Goal: Task Accomplishment & Management: Manage account settings

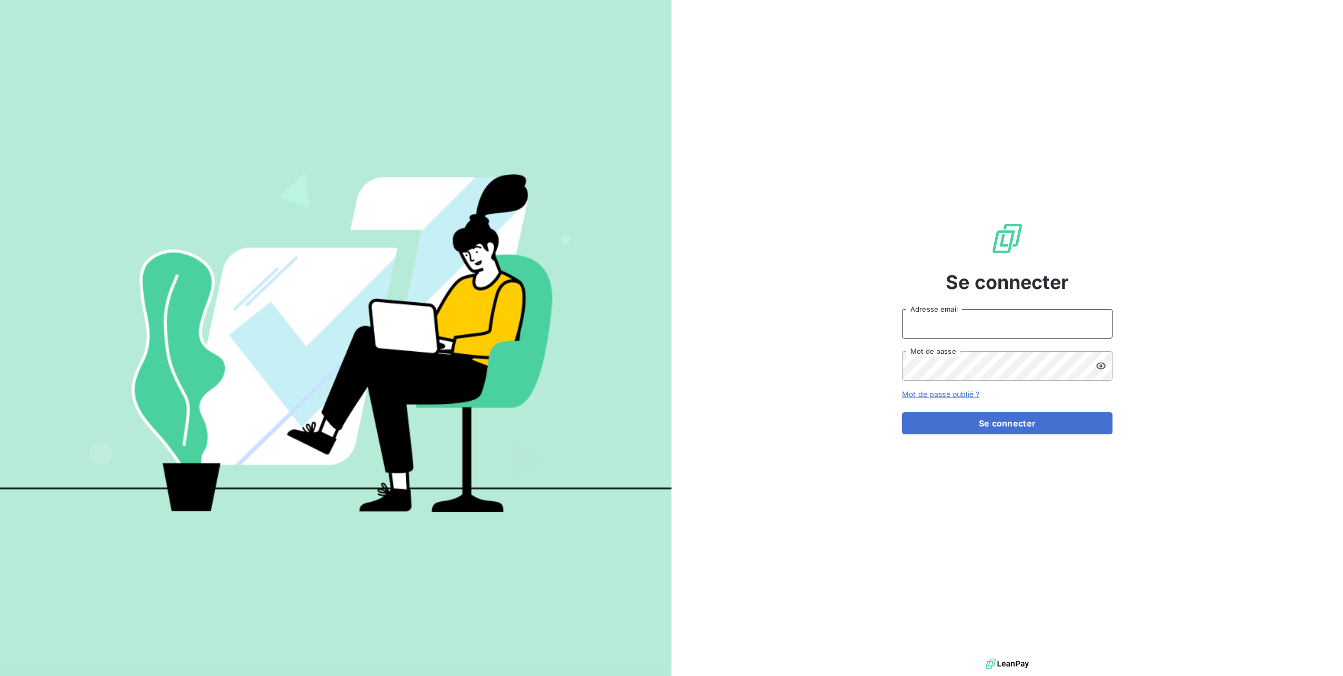
click at [1018, 331] on input "Adresse email" at bounding box center [1007, 323] width 211 height 29
type input "[PERSON_NAME][EMAIL_ADDRESS][DOMAIN_NAME]"
click at [902, 412] on button "Se connecter" at bounding box center [1007, 423] width 211 height 22
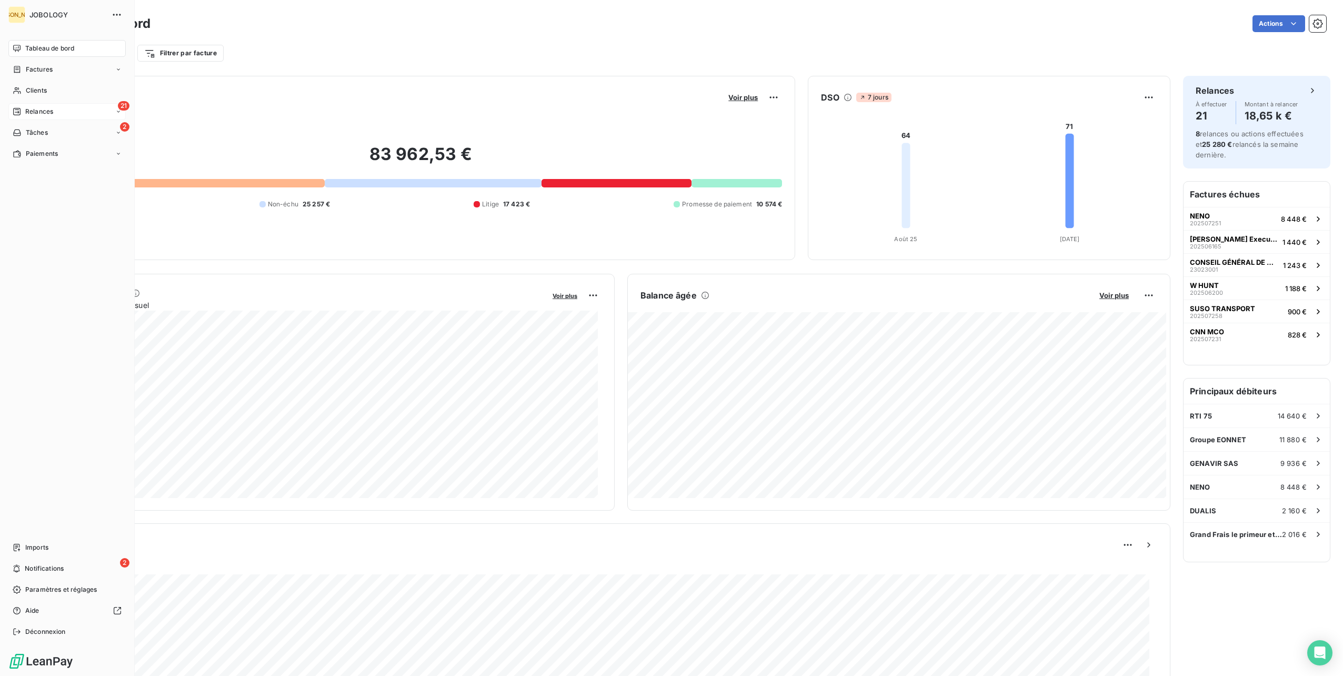
click at [22, 112] on div "Relances" at bounding box center [33, 111] width 41 height 9
click at [34, 130] on span "À effectuer" at bounding box center [42, 132] width 34 height 9
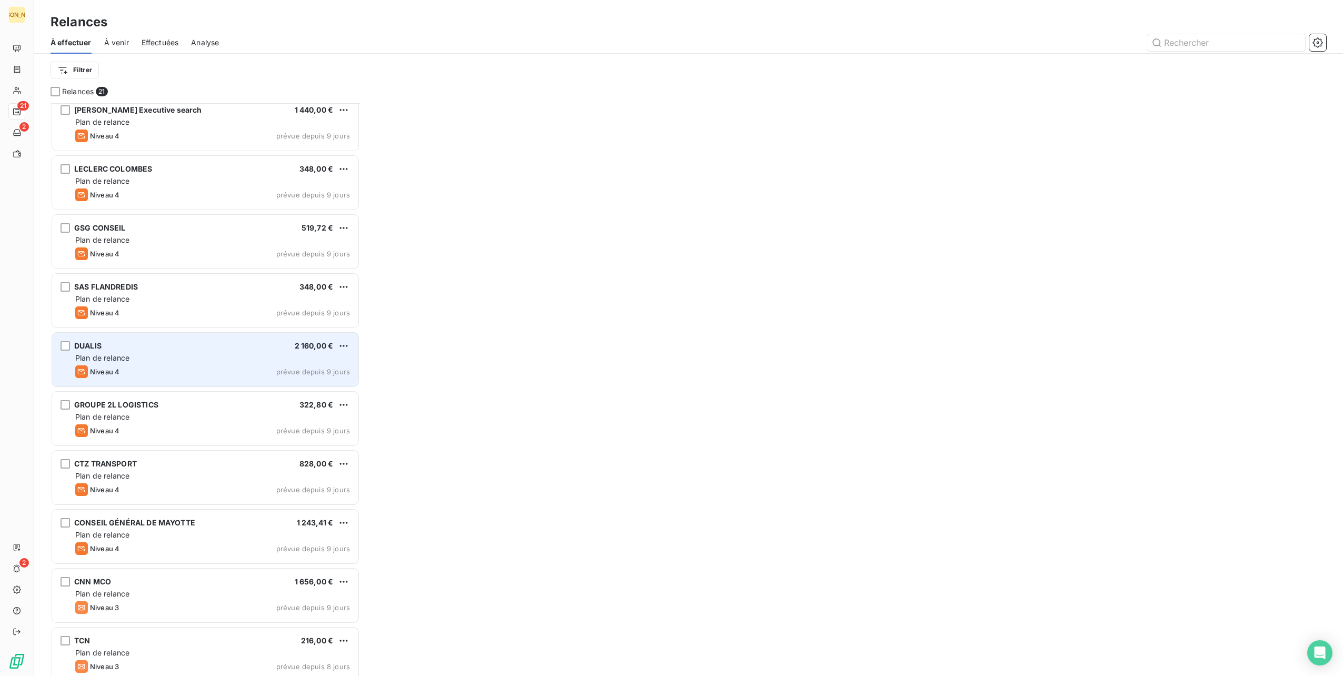
scroll to position [474, 0]
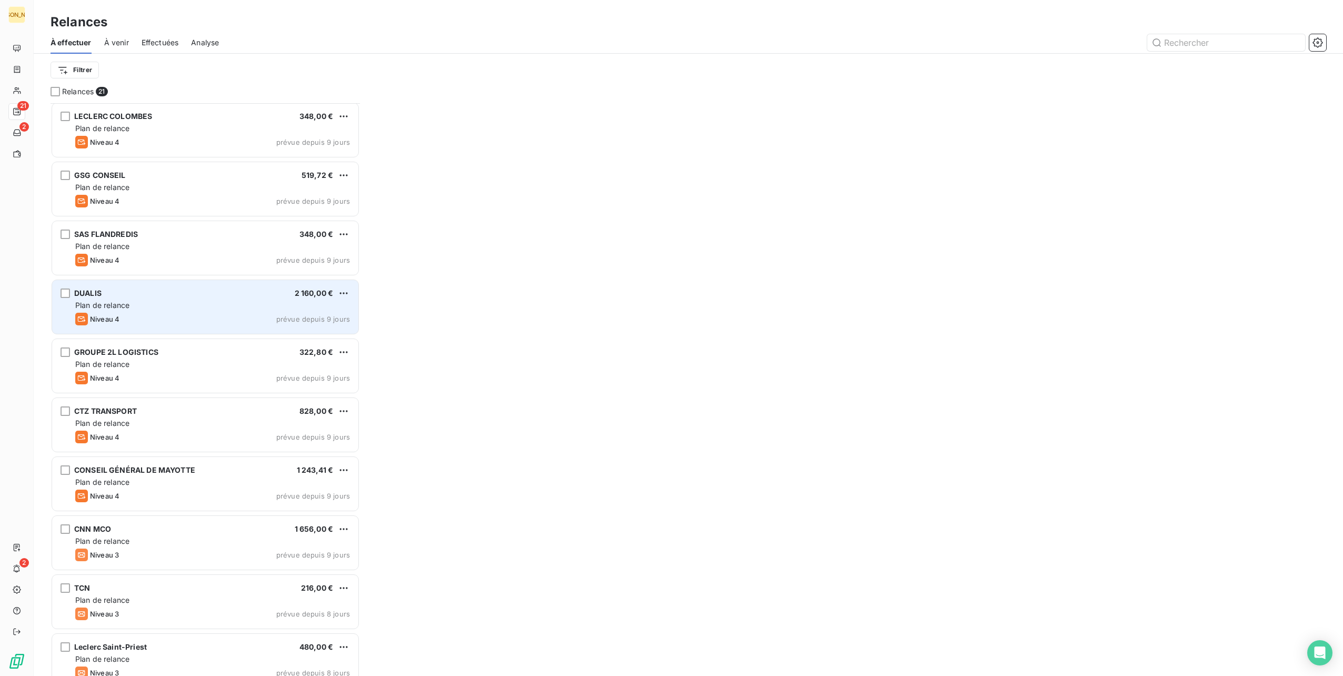
click at [209, 297] on div "DUALIS 2 160,00 € Plan de relance Niveau 4 prévue depuis 9 jours" at bounding box center [205, 307] width 306 height 54
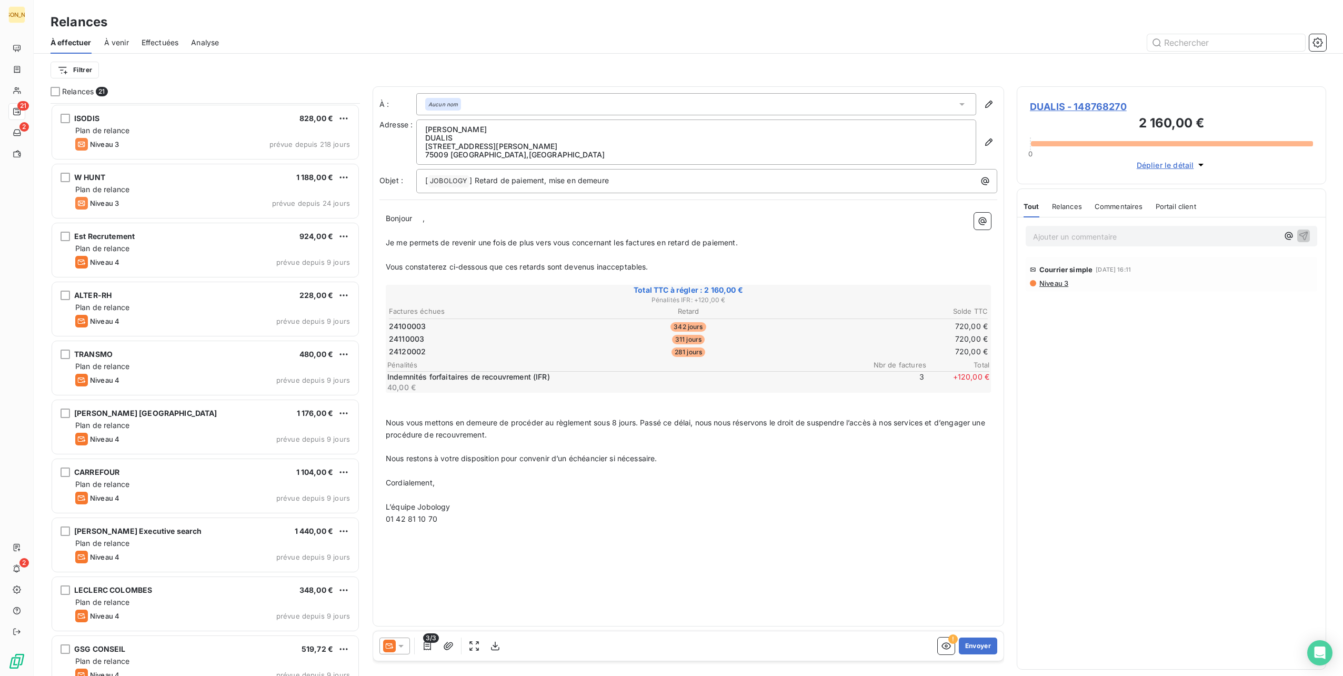
click at [165, 42] on span "Effectuées" at bounding box center [160, 42] width 37 height 11
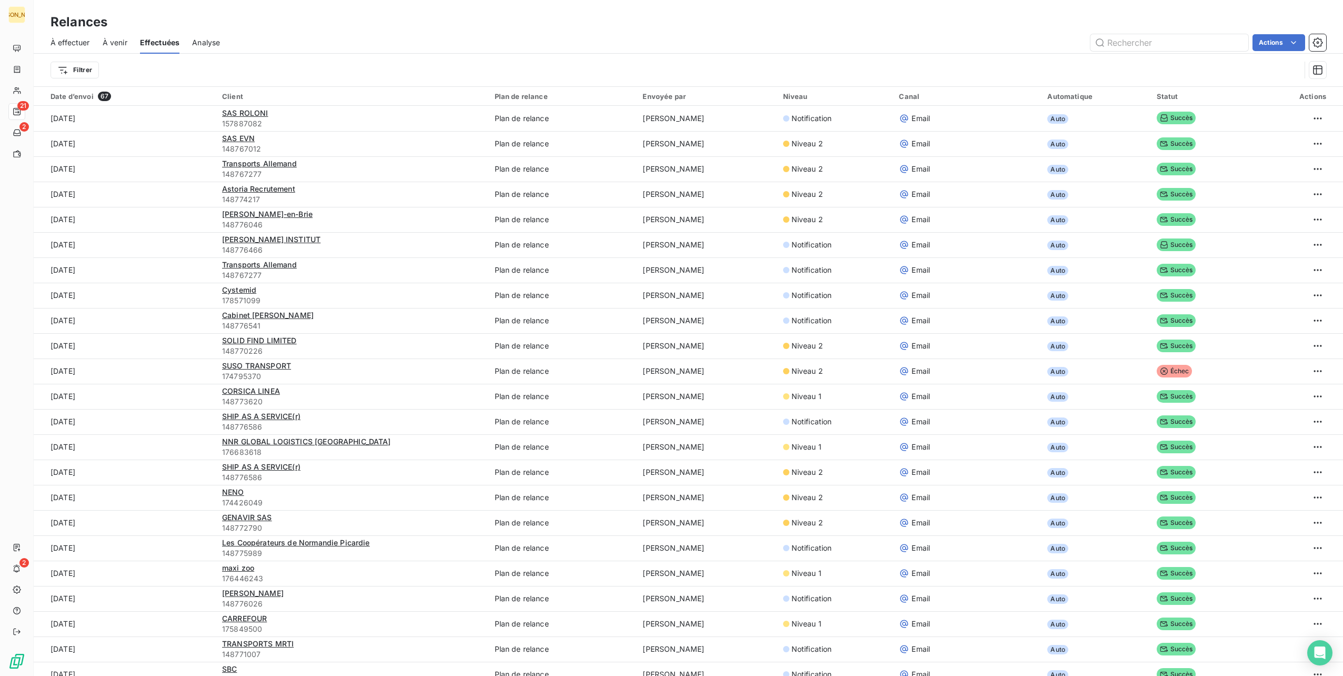
click at [77, 45] on span "À effectuer" at bounding box center [70, 42] width 39 height 11
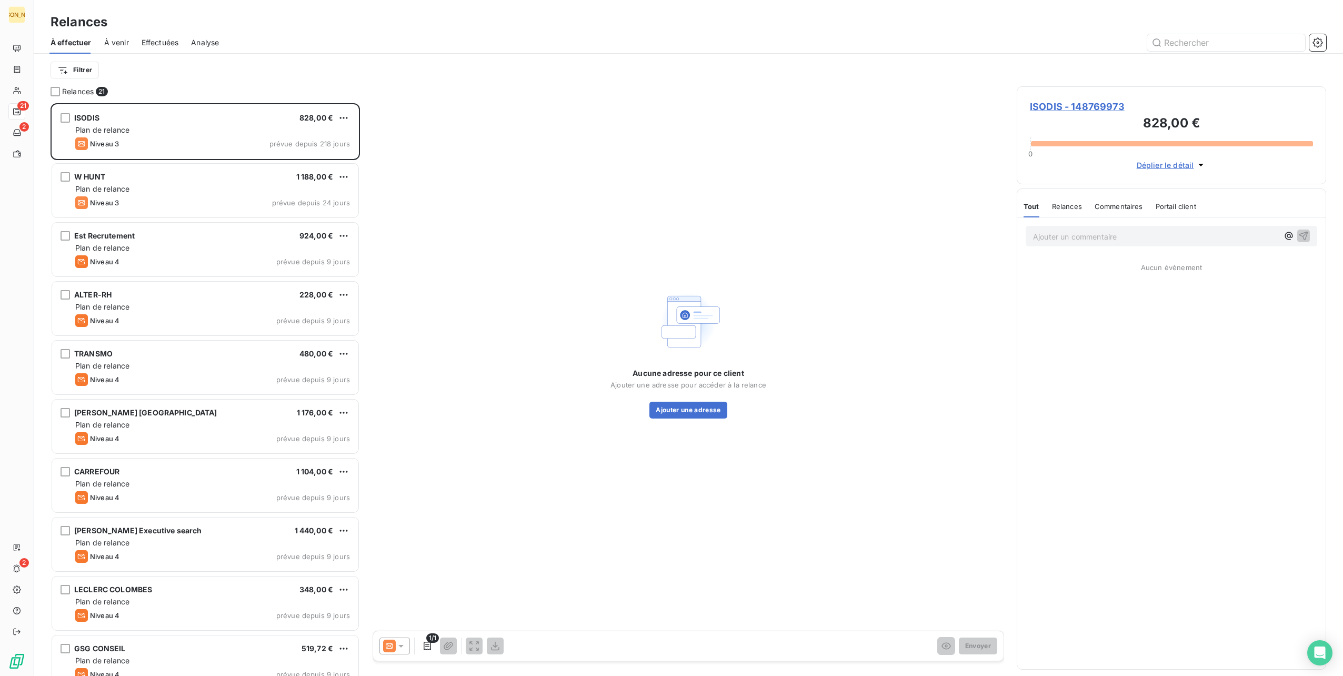
scroll to position [564, 301]
